Goal: Find specific page/section: Find specific page/section

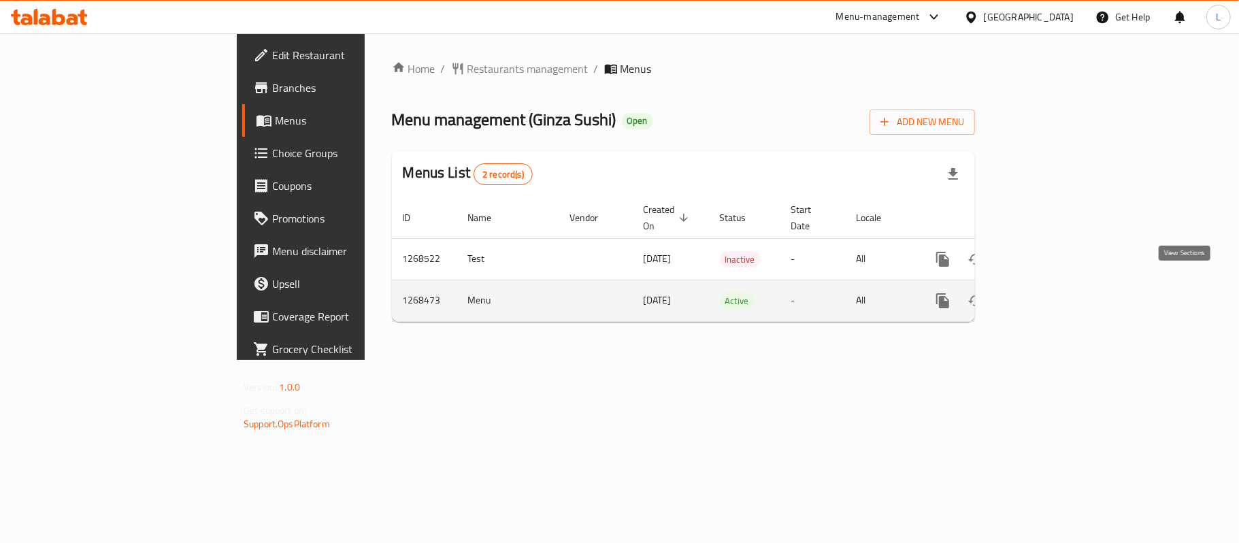
click at [1058, 297] on link "enhanced table" at bounding box center [1041, 300] width 33 height 33
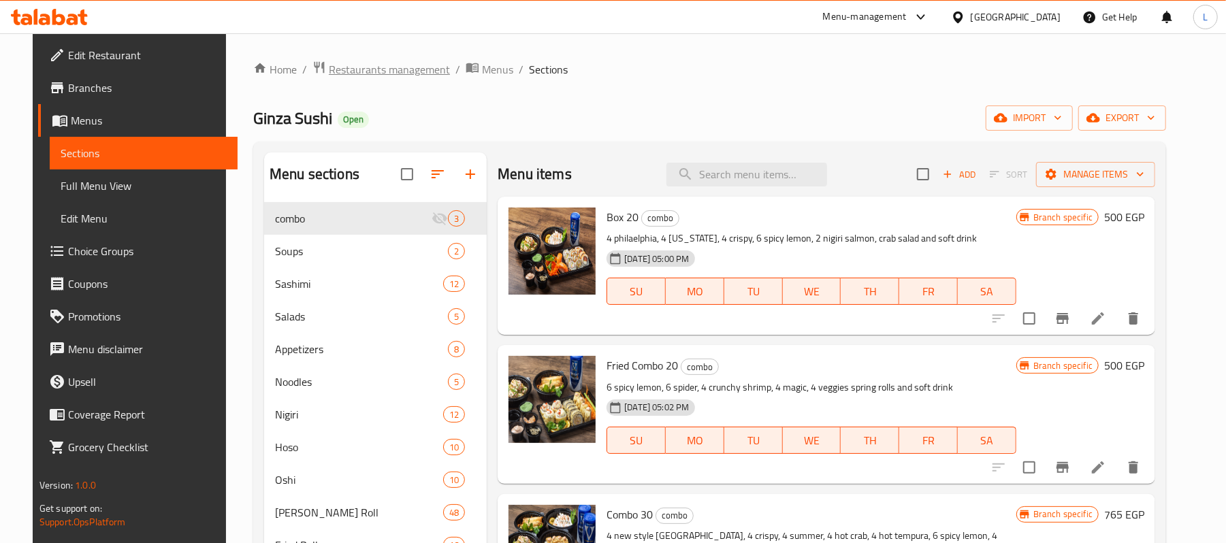
click at [417, 74] on span "Restaurants management" at bounding box center [389, 69] width 121 height 16
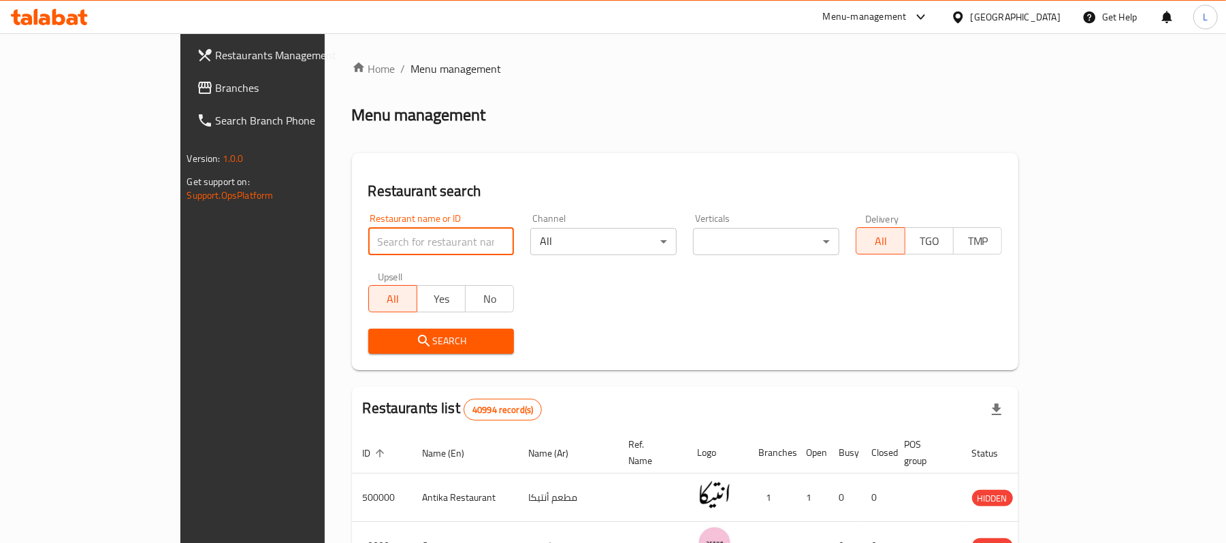
click at [418, 231] on input "search" at bounding box center [441, 241] width 146 height 27
paste input "688170"
type input "688170"
click button "Search" at bounding box center [441, 341] width 146 height 25
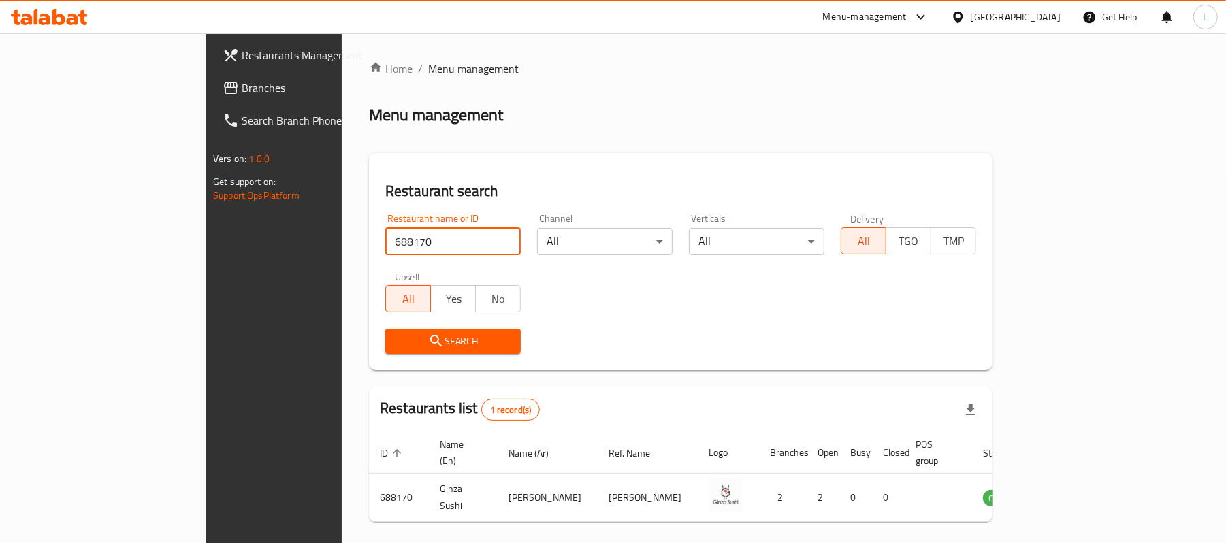
click at [1054, 14] on div "[GEOGRAPHIC_DATA]" at bounding box center [1016, 17] width 90 height 15
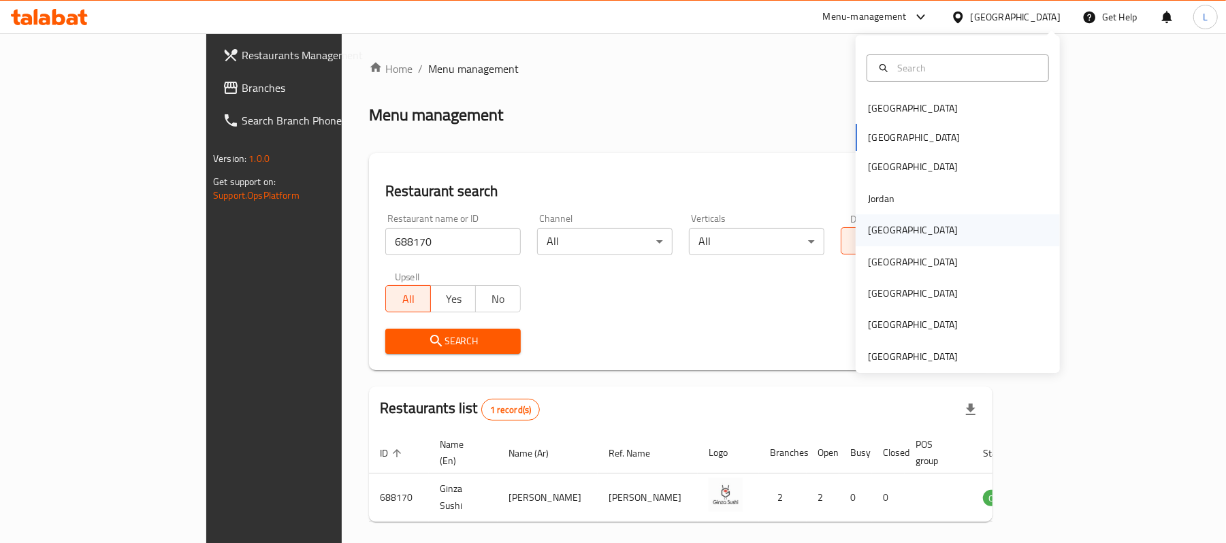
click at [868, 235] on div "[GEOGRAPHIC_DATA]" at bounding box center [913, 230] width 90 height 15
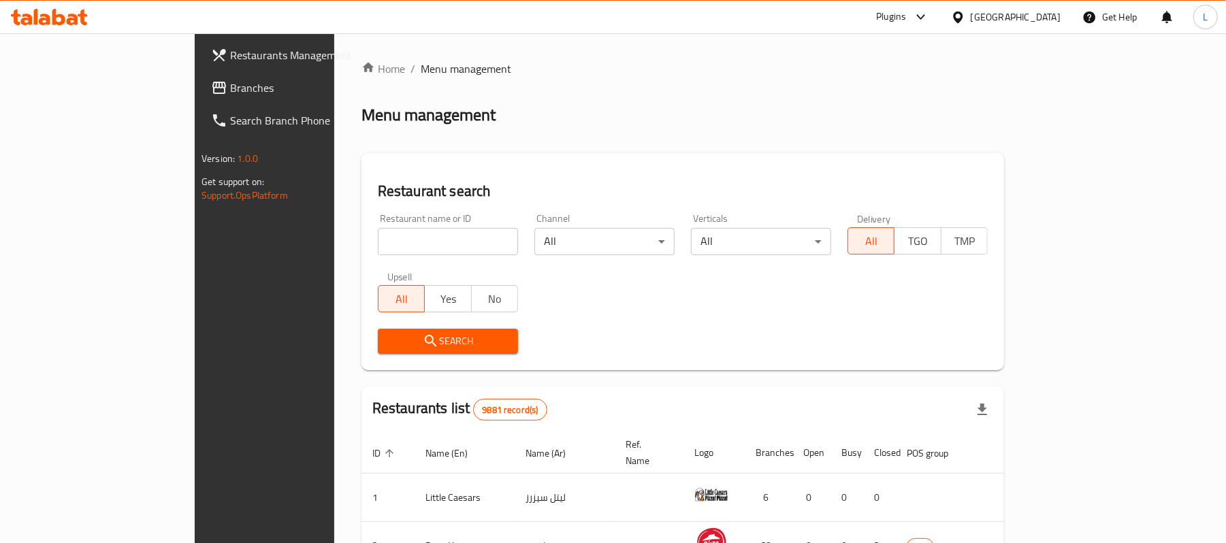
click at [230, 94] on span "Branches" at bounding box center [309, 88] width 159 height 16
